Goal: Task Accomplishment & Management: Use online tool/utility

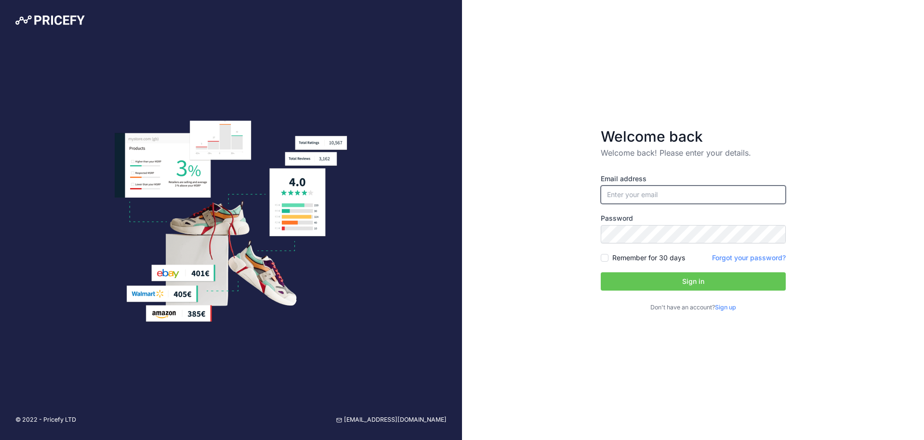
type input "[EMAIL_ADDRESS][DOMAIN_NAME]"
click at [720, 283] on button "Sign in" at bounding box center [693, 281] width 185 height 18
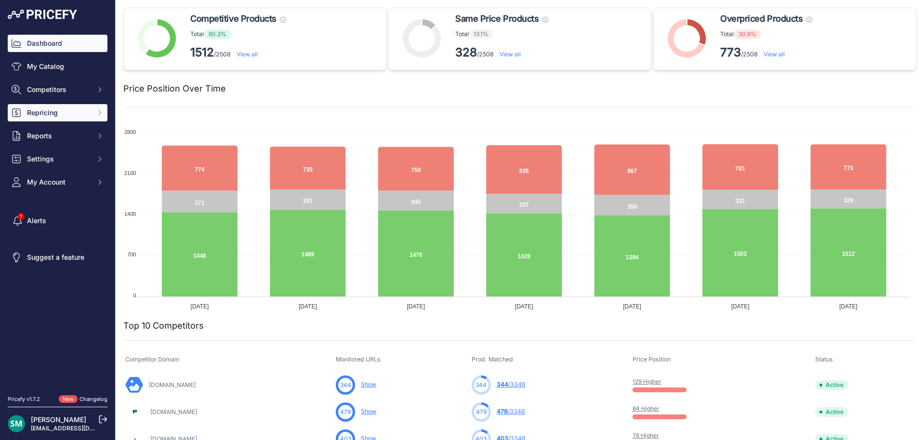
click at [52, 117] on span "Repricing" at bounding box center [58, 113] width 63 height 10
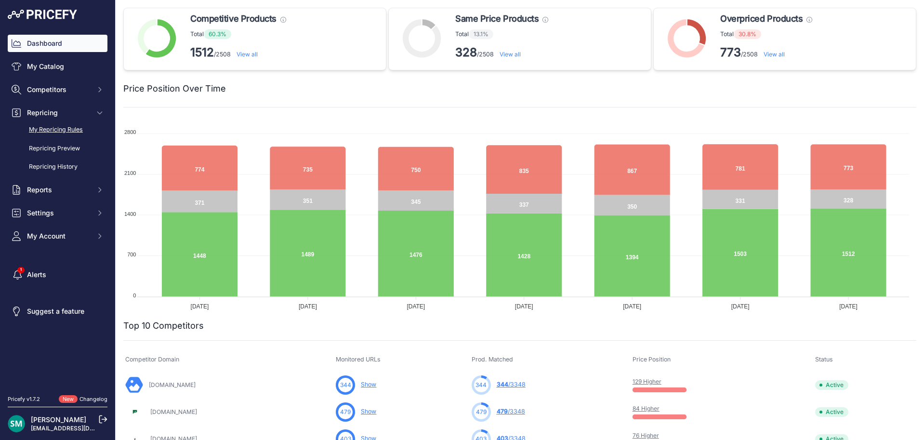
click at [63, 132] on link "My Repricing Rules" at bounding box center [58, 129] width 100 height 17
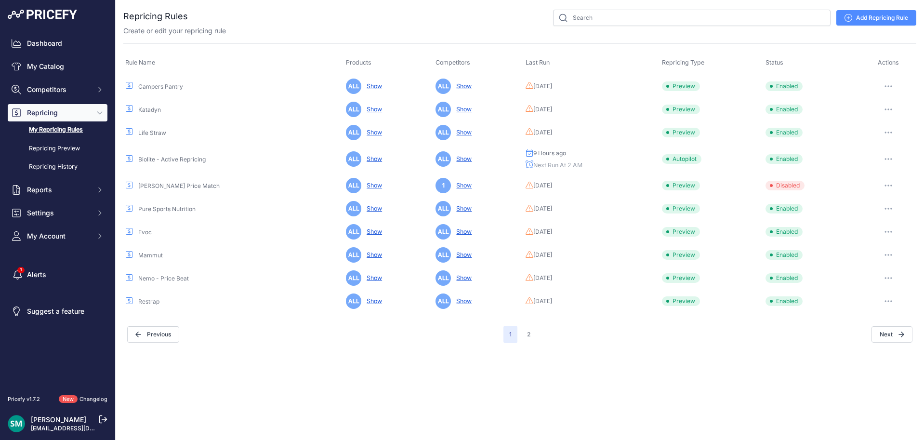
click at [887, 327] on button "Next" at bounding box center [891, 334] width 41 height 16
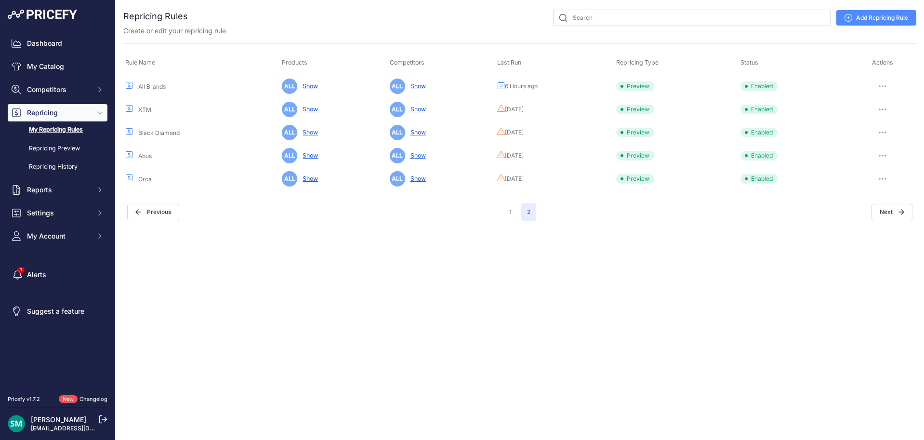
click at [883, 89] on button "button" at bounding box center [882, 85] width 19 height 13
click at [891, 122] on button "Run Preview" at bounding box center [883, 121] width 62 height 15
click at [889, 86] on button "button" at bounding box center [882, 85] width 19 height 13
drag, startPoint x: 883, startPoint y: 117, endPoint x: 877, endPoint y: 147, distance: 30.9
click at [883, 117] on button "Run Preview" at bounding box center [883, 121] width 62 height 15
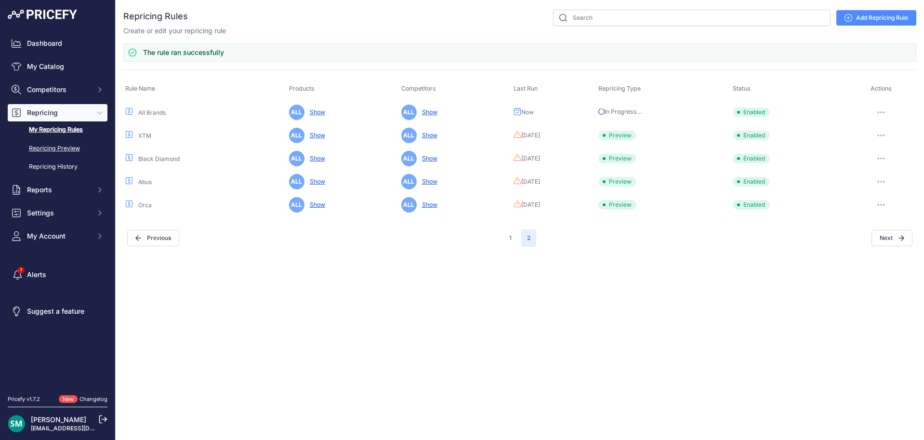
click at [73, 150] on link "Repricing Preview" at bounding box center [58, 148] width 100 height 17
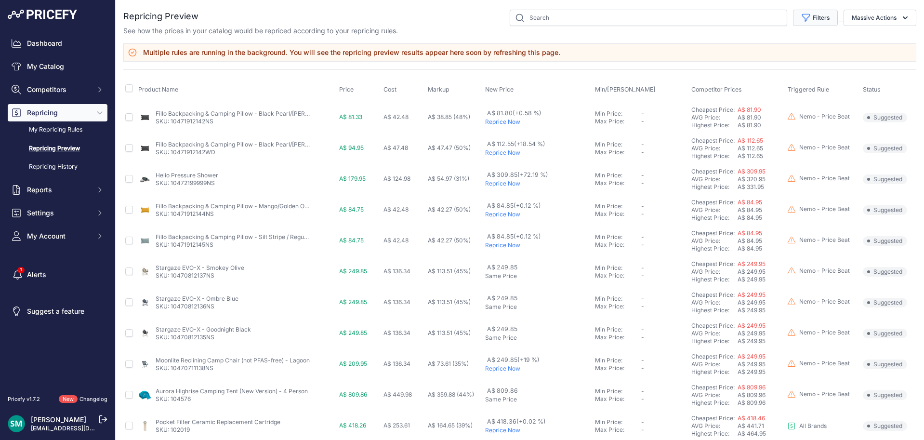
click at [823, 22] on button "Filters" at bounding box center [815, 18] width 45 height 16
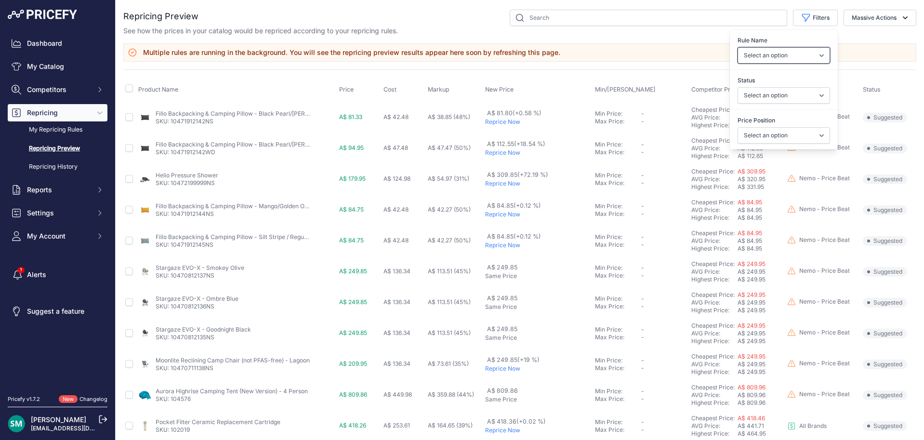
click at [809, 59] on select "Select an option Orca Abus Black Diamond XTM All Brands Restrap Nemo - Price Be…" at bounding box center [783, 55] width 92 height 16
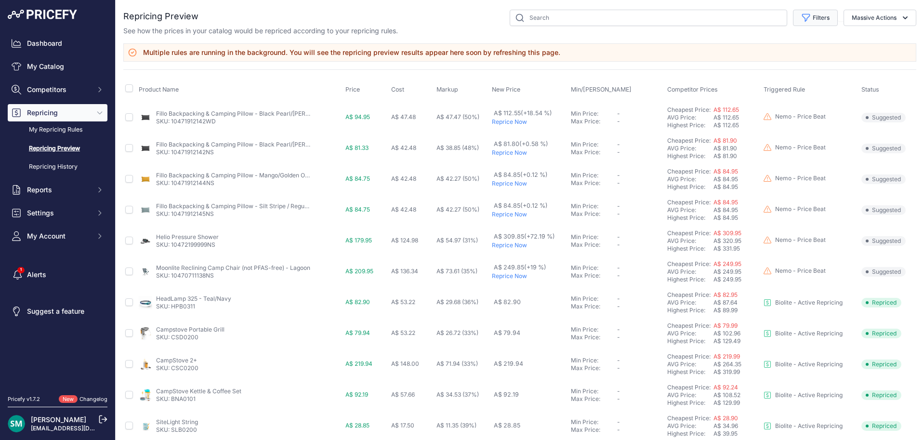
click at [818, 18] on button "Filters" at bounding box center [815, 18] width 45 height 16
click at [803, 54] on select "Select an option Orca Abus Black Diamond XTM All Brands Restrap Nemo - Price Be…" at bounding box center [783, 55] width 92 height 16
select select "9333"
click at [737, 47] on select "Select an option Orca Abus Black Diamond XTM All Brands Restrap Nemo - Price Be…" at bounding box center [783, 55] width 92 height 16
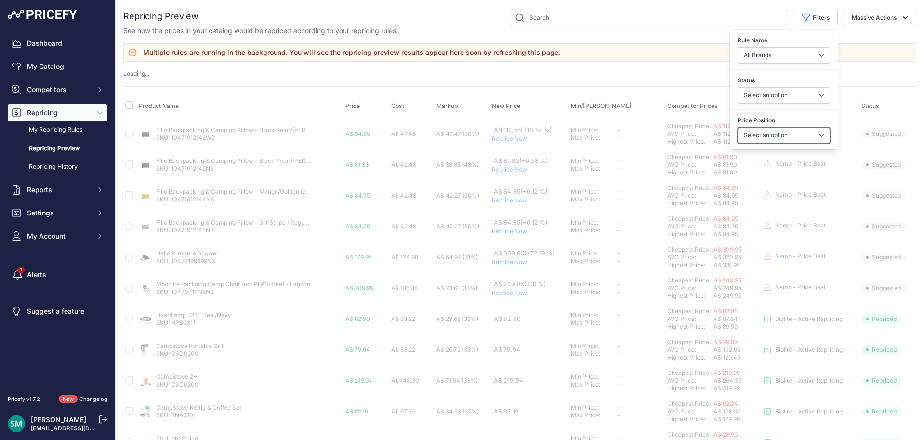
click at [771, 127] on select "Select an option I am higher Same price I am lower" at bounding box center [783, 135] width 92 height 16
select select "1"
click at [737, 127] on select "Select an option I am higher Same price I am lower" at bounding box center [783, 135] width 92 height 16
select select
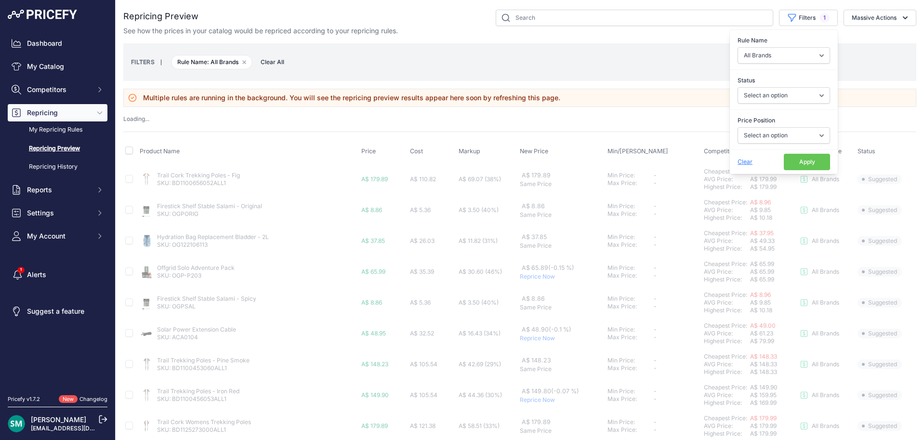
click at [807, 163] on button "Apply" at bounding box center [807, 162] width 46 height 16
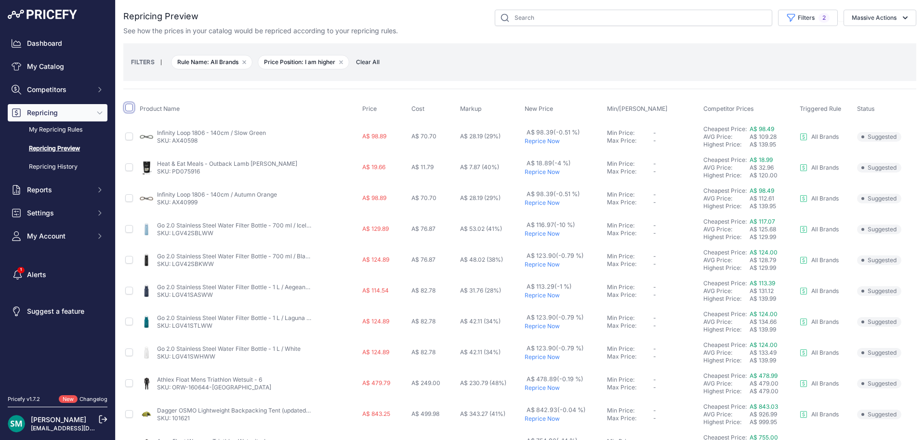
click at [128, 106] on input "checkbox" at bounding box center [129, 108] width 8 height 8
checkbox input "true"
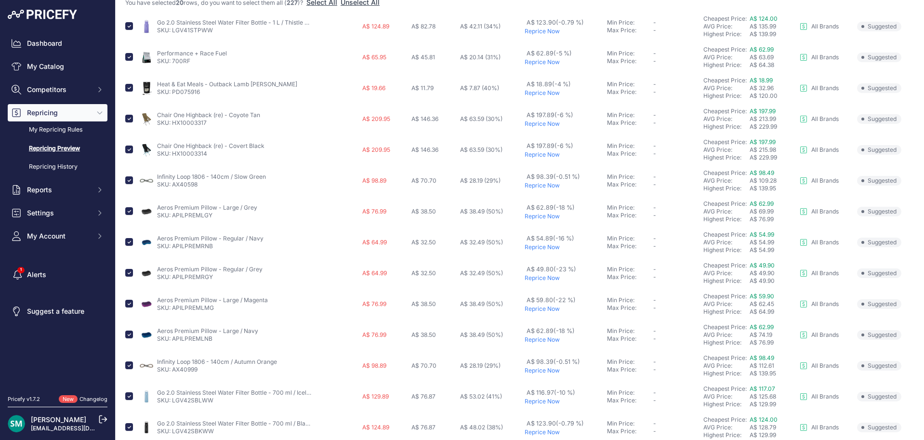
scroll to position [144, 0]
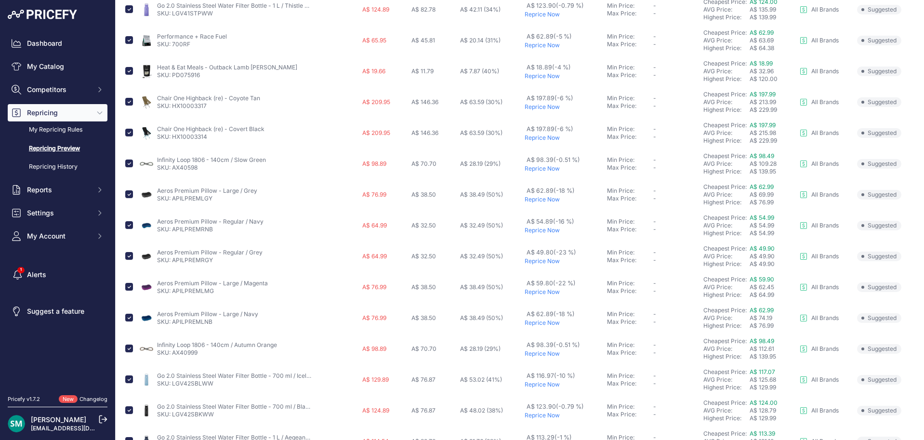
click at [124, 100] on td at bounding box center [130, 102] width 14 height 31
click at [130, 103] on input "checkbox" at bounding box center [129, 102] width 8 height 8
checkbox input "false"
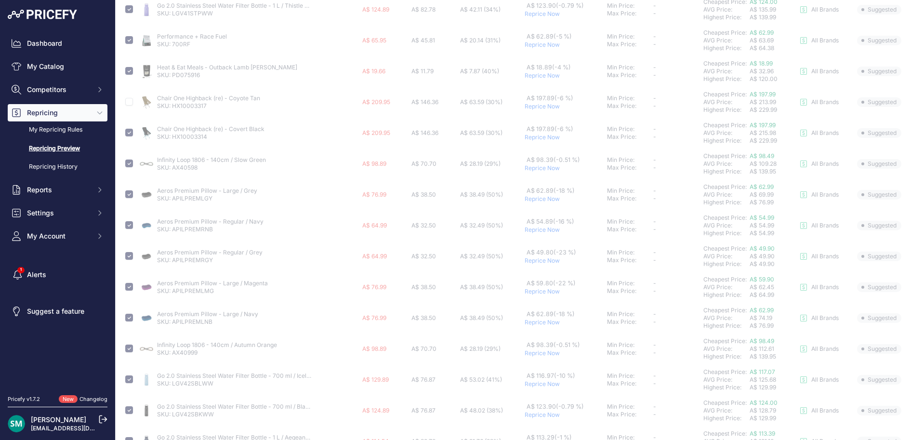
checkbox input "false"
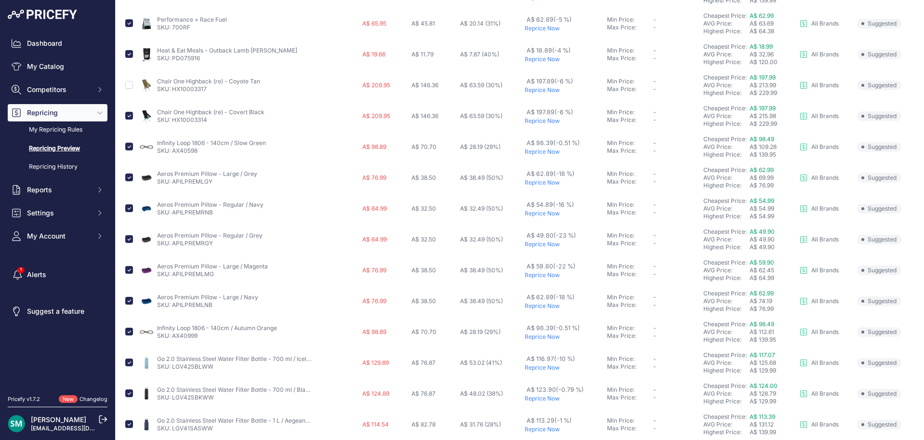
scroll to position [144, 0]
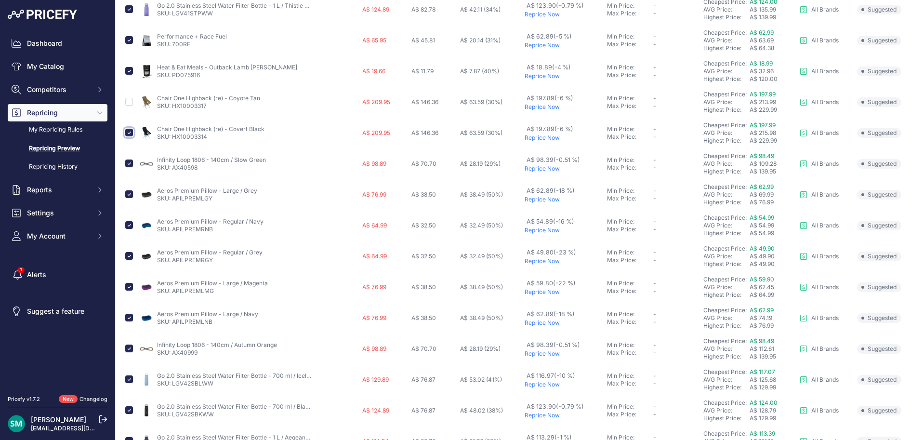
click at [130, 132] on input "checkbox" at bounding box center [129, 133] width 8 height 8
checkbox input "false"
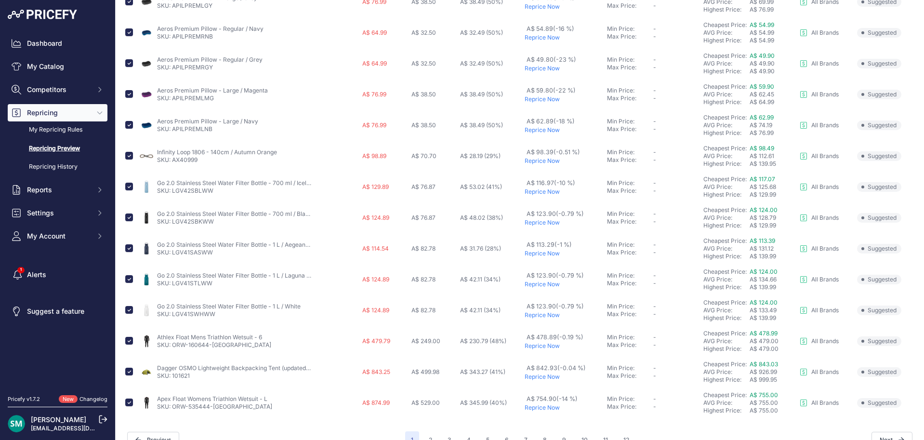
scroll to position [355, 0]
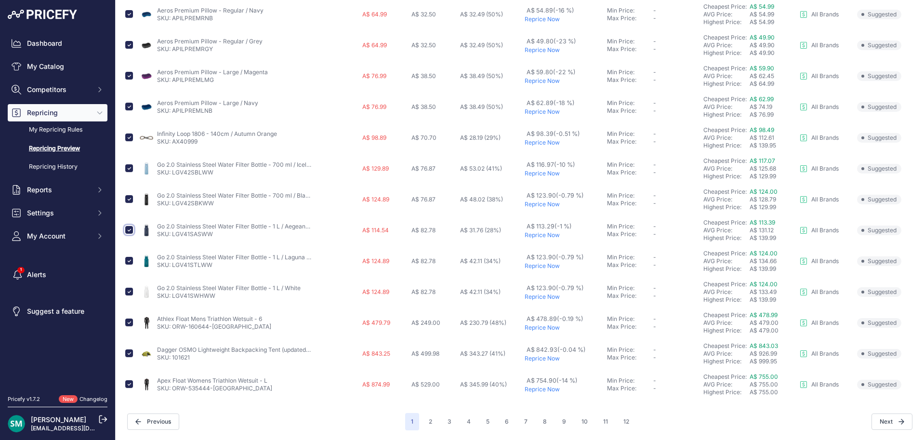
click at [131, 230] on input "checkbox" at bounding box center [129, 230] width 8 height 8
checkbox input "false"
drag, startPoint x: 762, startPoint y: 381, endPoint x: 767, endPoint y: 375, distance: 8.6
drag, startPoint x: 238, startPoint y: 392, endPoint x: 174, endPoint y: 392, distance: 64.1
click at [174, 392] on td "Apex Float Womens Triathlon Wetsuit - L SKU: ORW-535444-MN" at bounding box center [249, 384] width 222 height 31
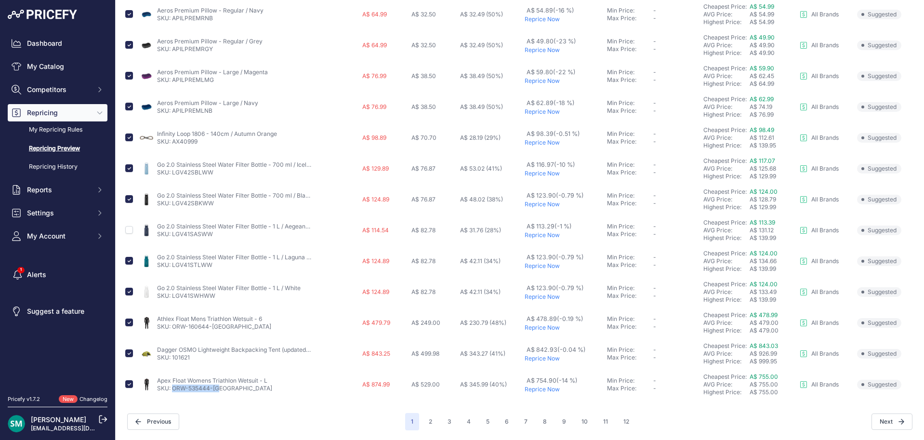
copy link "ORW-535444-MN"
click at [130, 385] on input "checkbox" at bounding box center [129, 384] width 8 height 8
checkbox input "false"
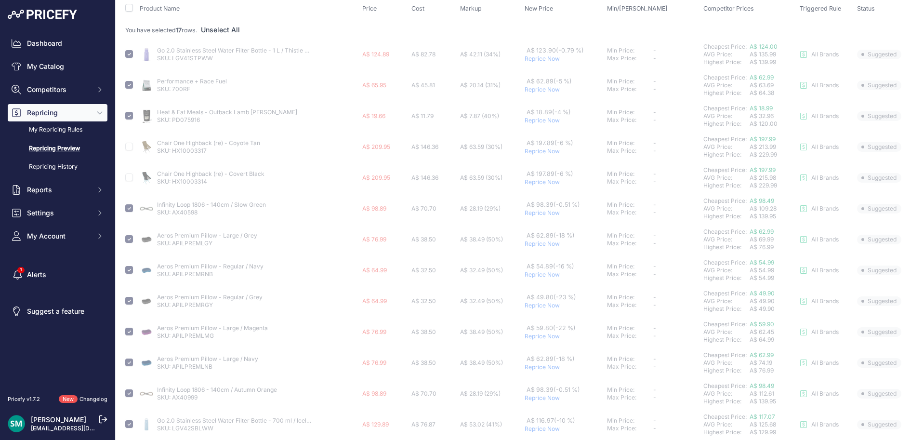
scroll to position [0, 0]
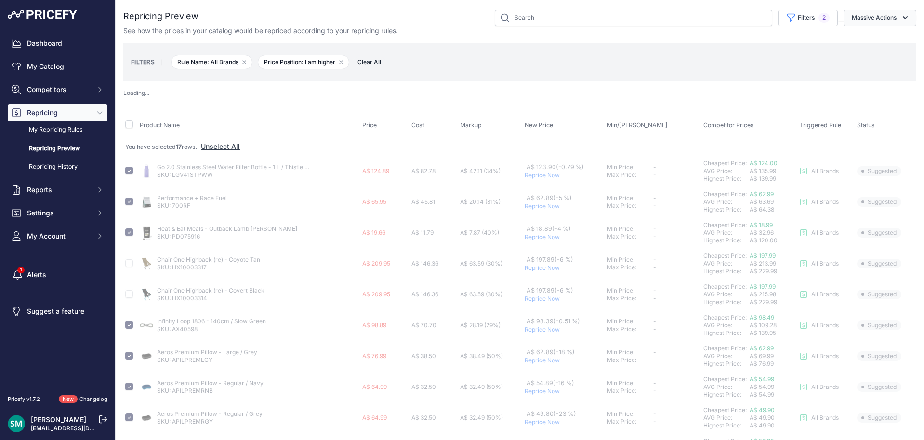
click at [878, 16] on button "Massive Actions" at bounding box center [879, 18] width 73 height 16
click at [878, 38] on span "Reprice Now" at bounding box center [867, 40] width 40 height 8
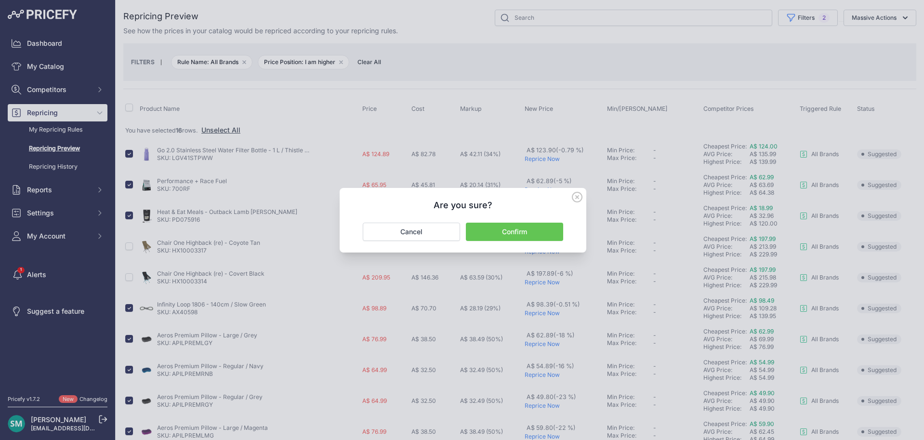
click at [534, 239] on button "Confirm" at bounding box center [514, 231] width 97 height 18
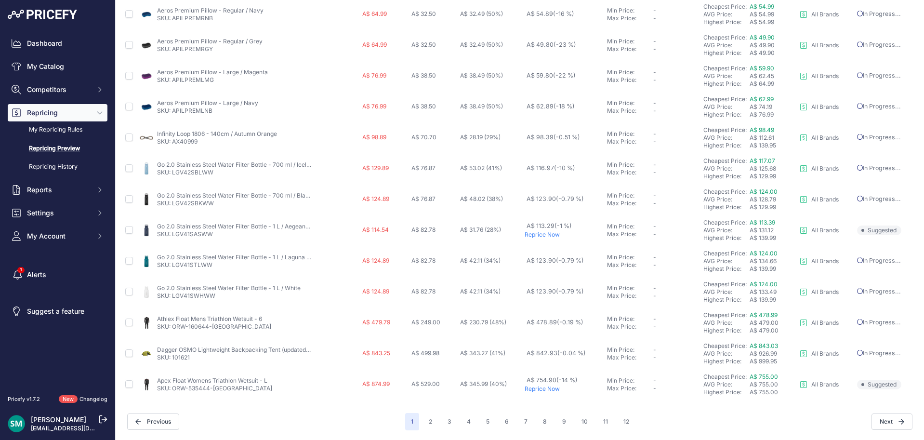
scroll to position [364, 0]
drag, startPoint x: 428, startPoint y: 421, endPoint x: 435, endPoint y: 425, distance: 8.0
click at [428, 421] on button "2" at bounding box center [430, 421] width 15 height 17
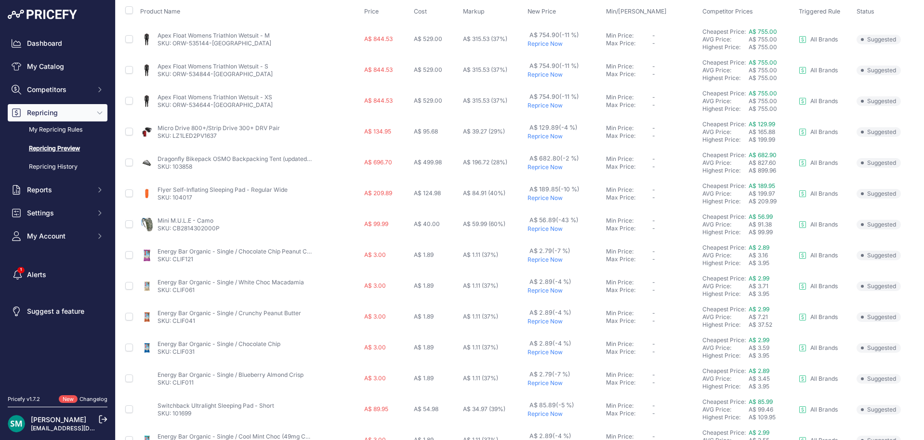
scroll to position [145, 0]
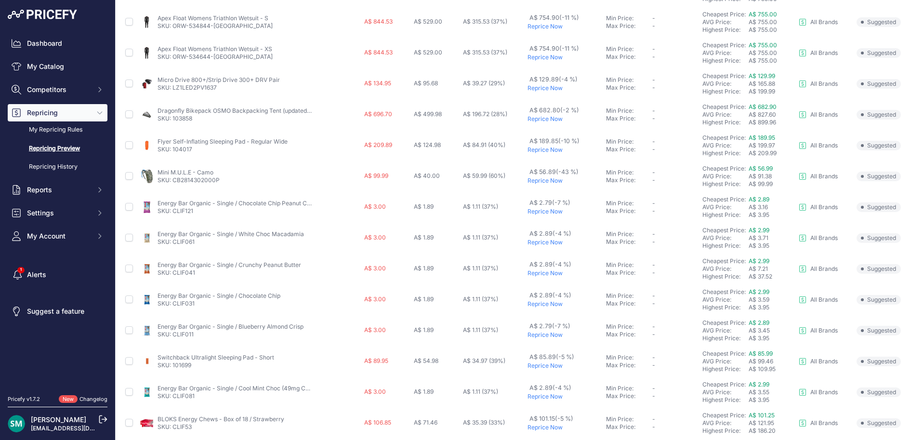
click at [541, 152] on p "Reprice Now" at bounding box center [564, 150] width 74 height 8
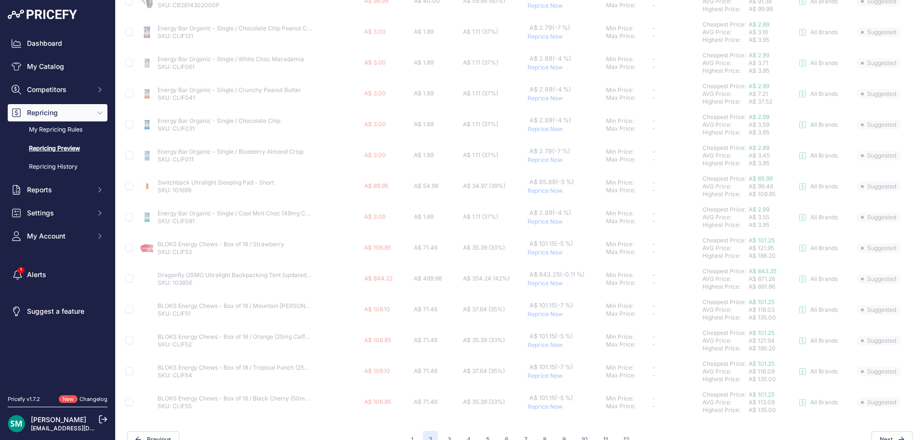
scroll to position [338, 0]
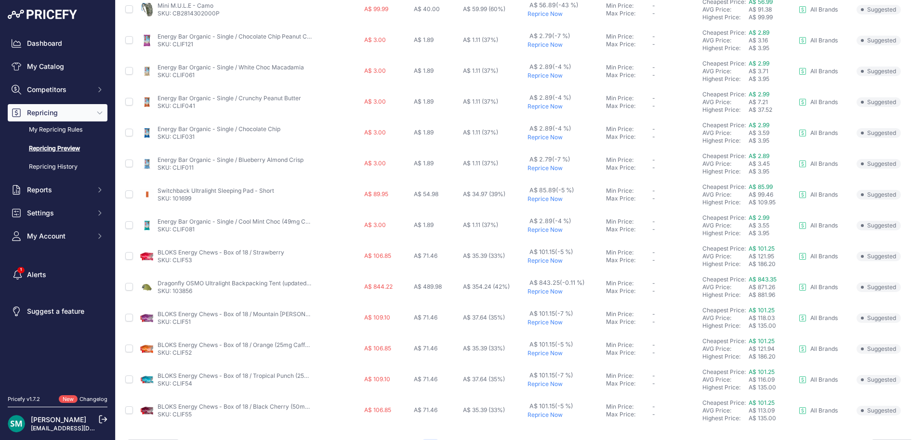
click at [540, 202] on p "Reprice Now" at bounding box center [564, 199] width 74 height 8
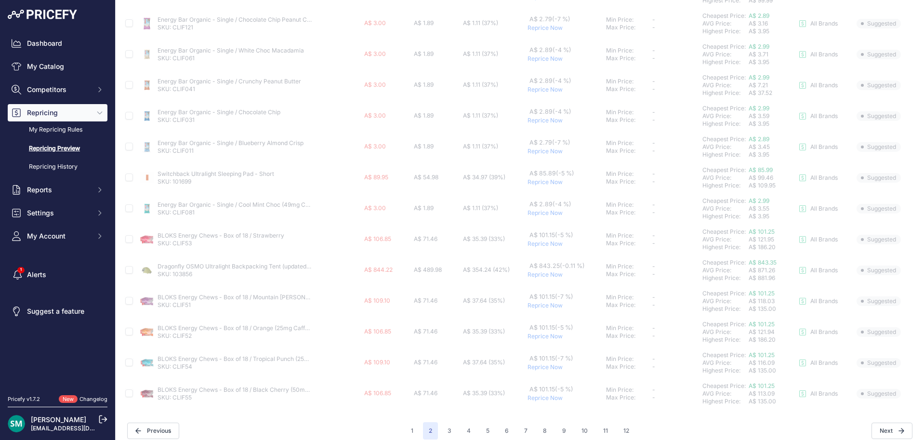
scroll to position [364, 0]
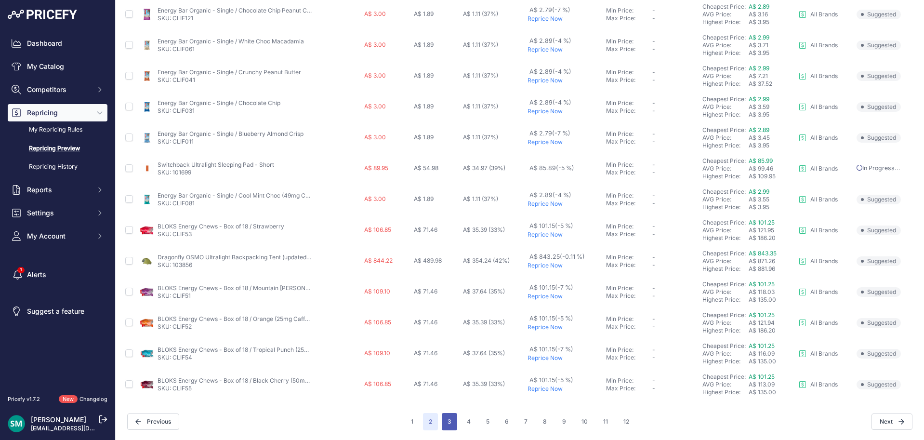
click at [449, 417] on button "3" at bounding box center [449, 421] width 15 height 17
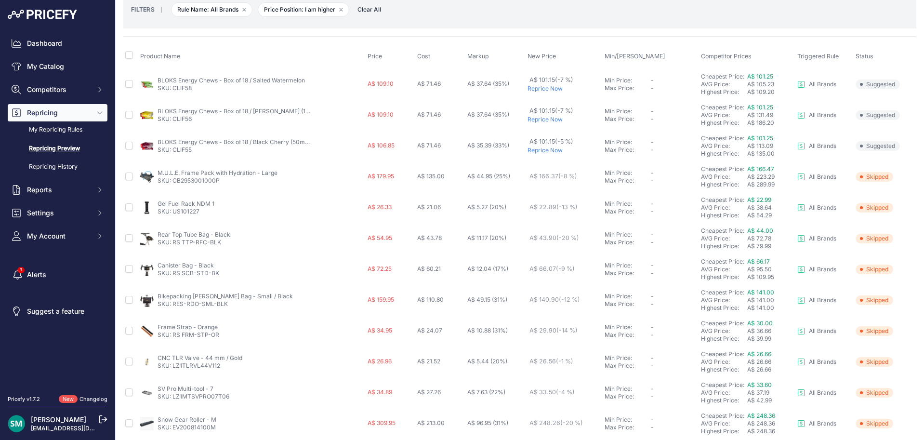
scroll to position [97, 0]
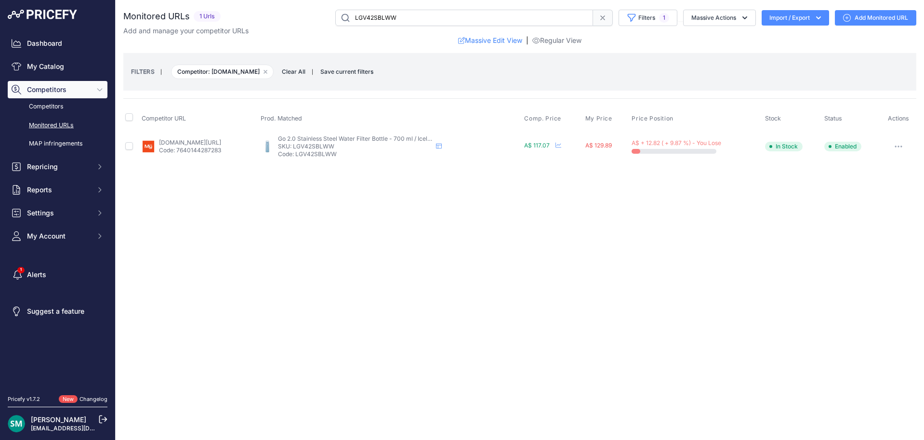
drag, startPoint x: 894, startPoint y: 146, endPoint x: 902, endPoint y: 166, distance: 21.8
click at [894, 146] on button "button" at bounding box center [898, 146] width 19 height 13
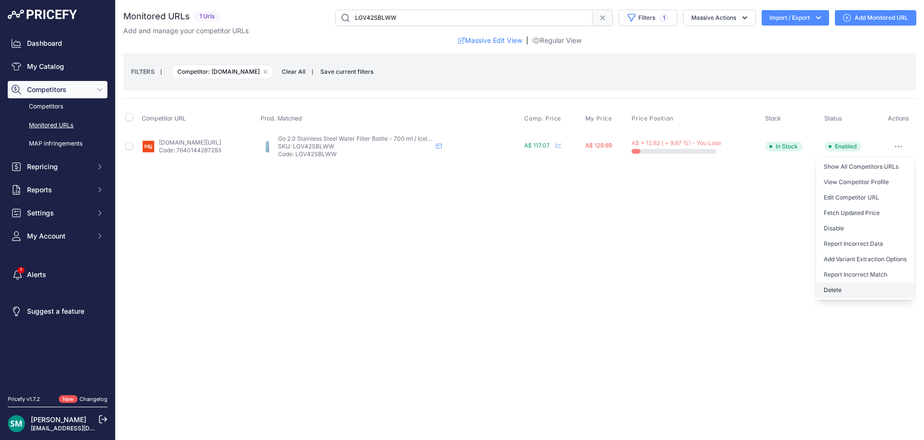
click at [845, 289] on button "Delete" at bounding box center [865, 289] width 98 height 15
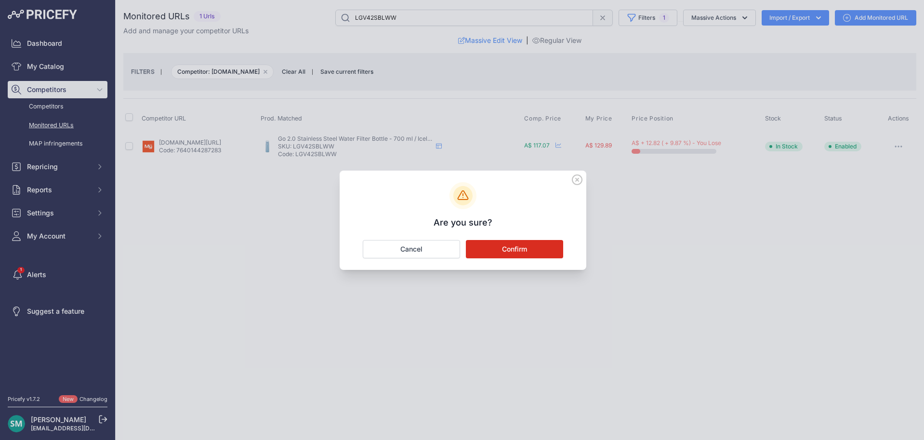
click at [503, 245] on button "Confirm" at bounding box center [514, 249] width 97 height 18
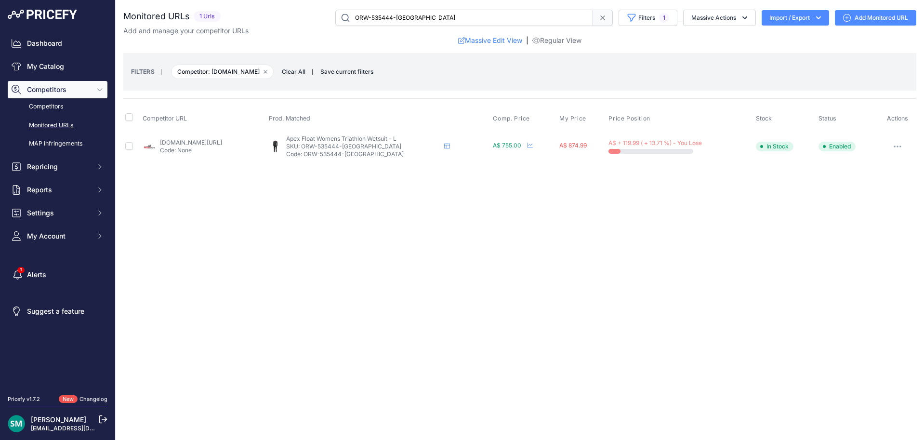
drag, startPoint x: 179, startPoint y: 147, endPoint x: 192, endPoint y: 143, distance: 13.9
click at [900, 144] on button "button" at bounding box center [897, 146] width 19 height 13
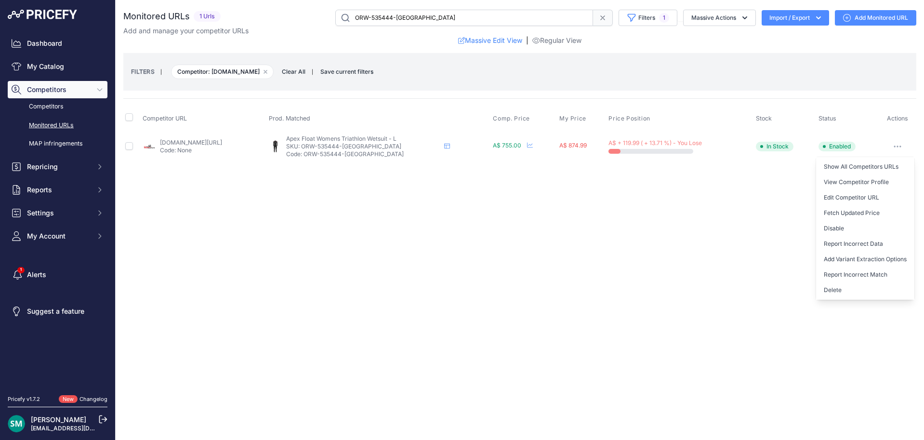
drag, startPoint x: 879, startPoint y: 226, endPoint x: 873, endPoint y: 224, distance: 6.6
click at [879, 226] on button "Disable" at bounding box center [865, 228] width 98 height 15
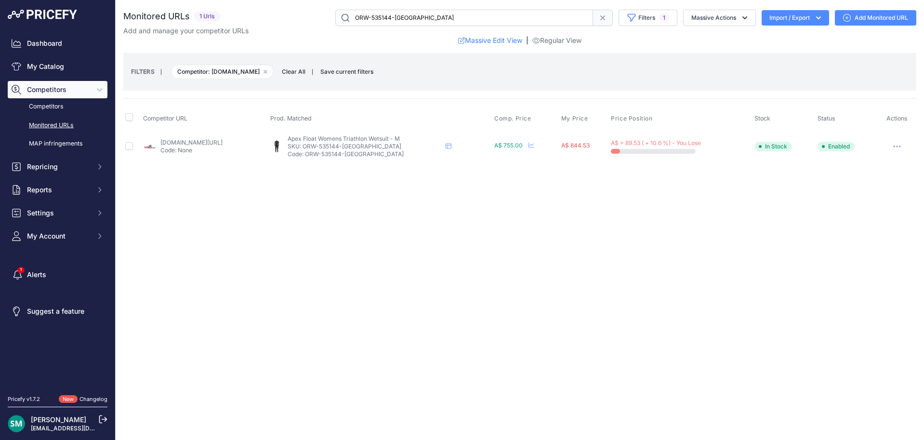
drag, startPoint x: 898, startPoint y: 148, endPoint x: 902, endPoint y: 157, distance: 10.4
click at [898, 148] on button "button" at bounding box center [896, 146] width 19 height 13
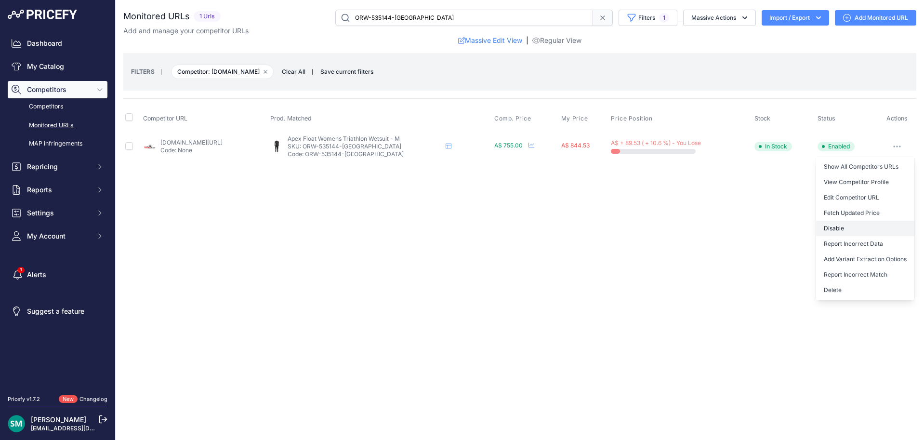
click at [886, 227] on button "Disable" at bounding box center [865, 228] width 98 height 15
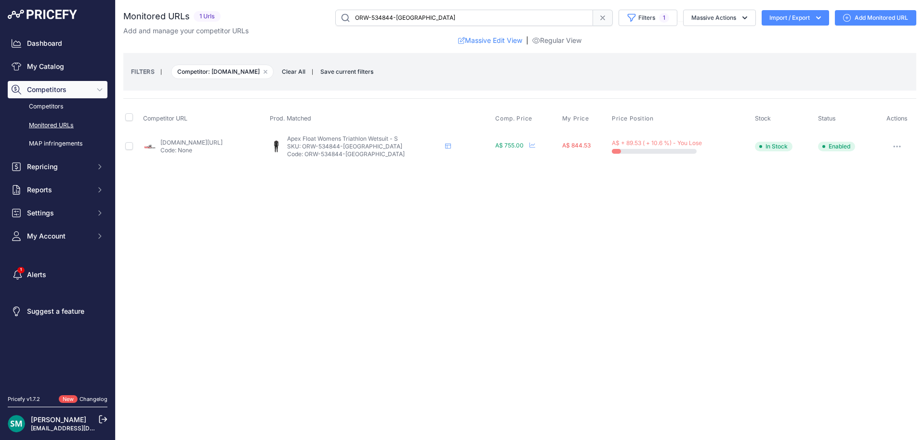
click at [896, 147] on button "button" at bounding box center [896, 146] width 19 height 13
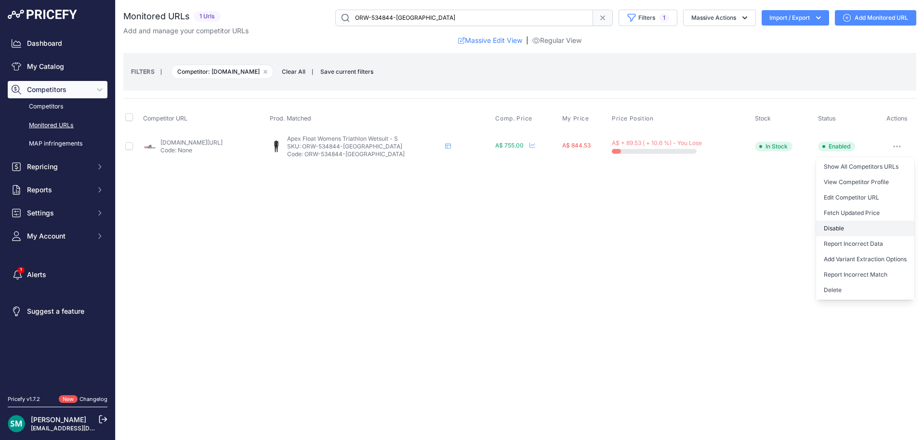
click at [878, 229] on button "Disable" at bounding box center [865, 228] width 98 height 15
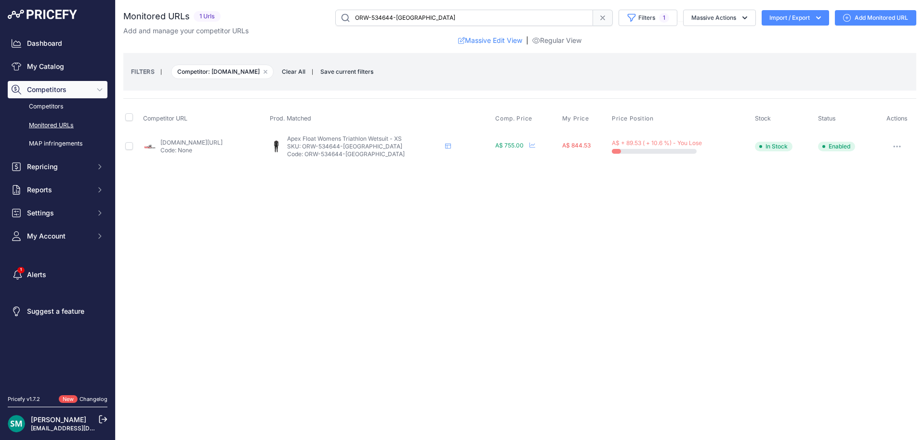
click at [899, 146] on icon "button" at bounding box center [897, 146] width 8 height 2
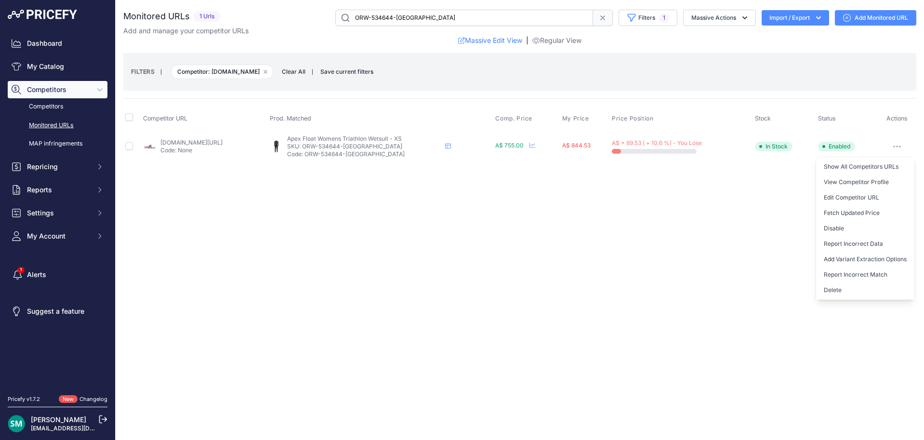
click at [889, 227] on button "Disable" at bounding box center [865, 228] width 98 height 15
